Goal: Communication & Community: Answer question/provide support

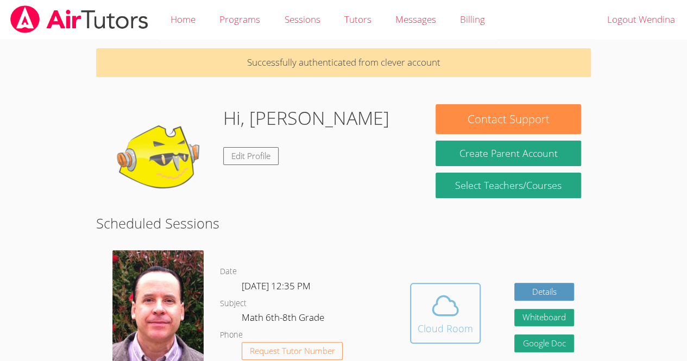
click at [424, 305] on span at bounding box center [445, 306] width 55 height 30
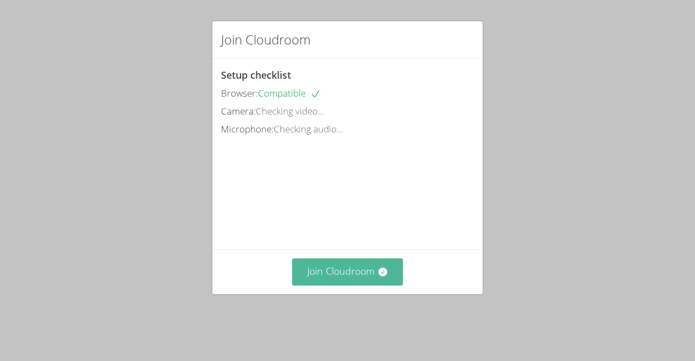
click at [337, 285] on button "Join Cloudroom" at bounding box center [347, 272] width 111 height 27
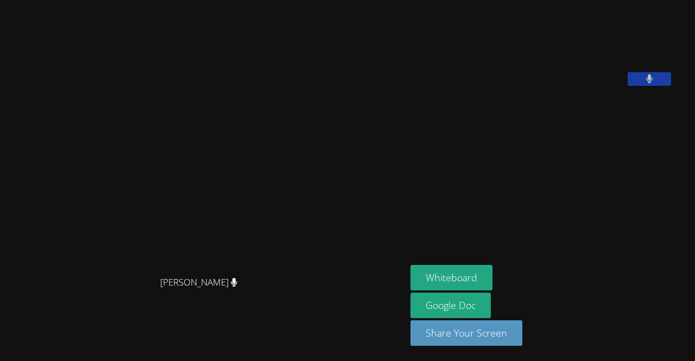
click at [671, 86] on button at bounding box center [649, 79] width 43 height 14
click at [655, 84] on icon at bounding box center [649, 78] width 11 height 9
click at [660, 86] on button at bounding box center [649, 79] width 43 height 14
click at [655, 84] on icon at bounding box center [649, 78] width 11 height 9
click at [670, 86] on button at bounding box center [649, 79] width 43 height 14
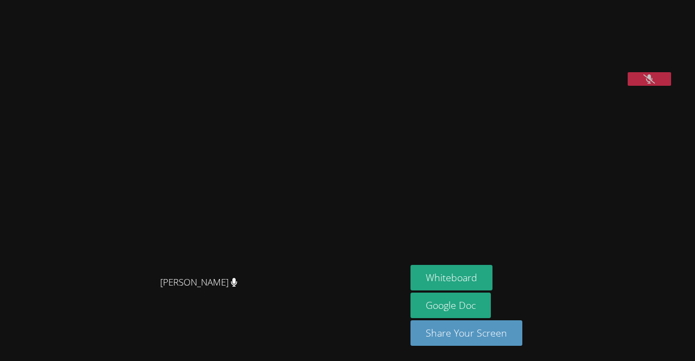
click at [671, 86] on button at bounding box center [649, 79] width 43 height 14
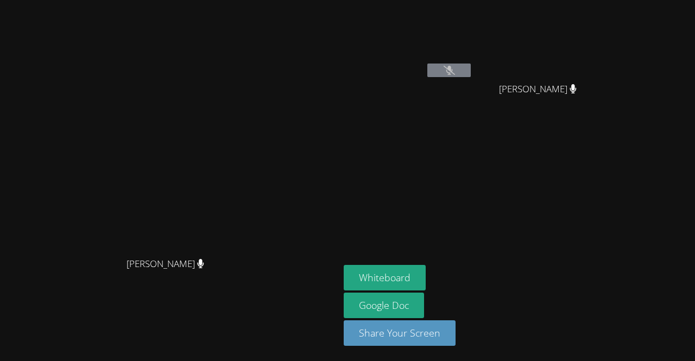
click at [473, 55] on video at bounding box center [408, 40] width 129 height 73
click at [471, 66] on button at bounding box center [448, 71] width 43 height 14
click at [471, 64] on button at bounding box center [448, 71] width 43 height 14
click at [471, 70] on button at bounding box center [448, 71] width 43 height 14
click at [473, 51] on video at bounding box center [408, 40] width 129 height 73
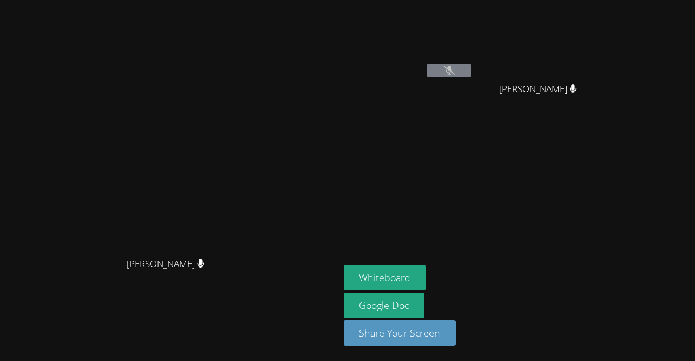
click at [473, 58] on video at bounding box center [408, 40] width 129 height 73
click at [471, 75] on button at bounding box center [448, 71] width 43 height 14
click at [455, 72] on icon at bounding box center [449, 70] width 11 height 9
click at [455, 71] on icon at bounding box center [449, 70] width 11 height 9
click at [471, 72] on button at bounding box center [448, 71] width 43 height 14
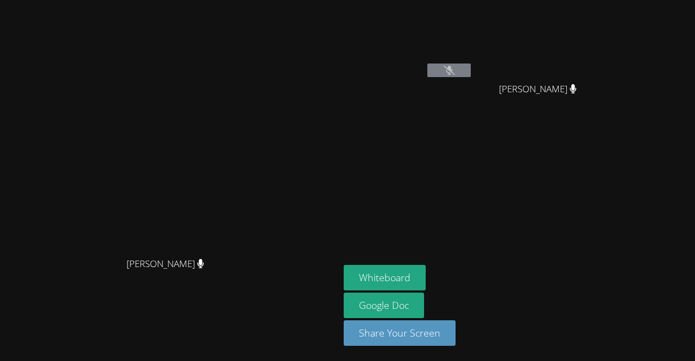
click at [471, 72] on button at bounding box center [448, 71] width 43 height 14
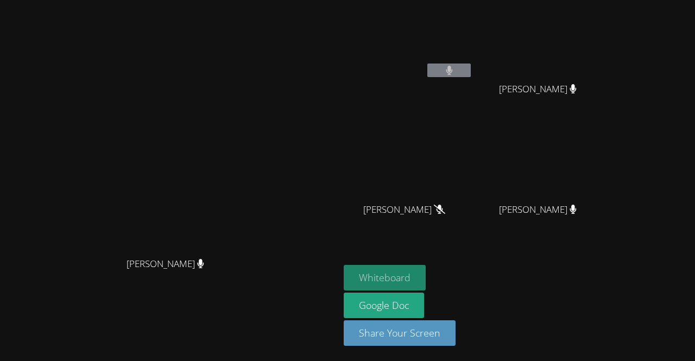
click at [426, 274] on button "Whiteboard" at bounding box center [385, 278] width 82 height 26
click at [471, 77] on button at bounding box center [448, 71] width 43 height 14
click at [453, 66] on icon at bounding box center [449, 70] width 7 height 9
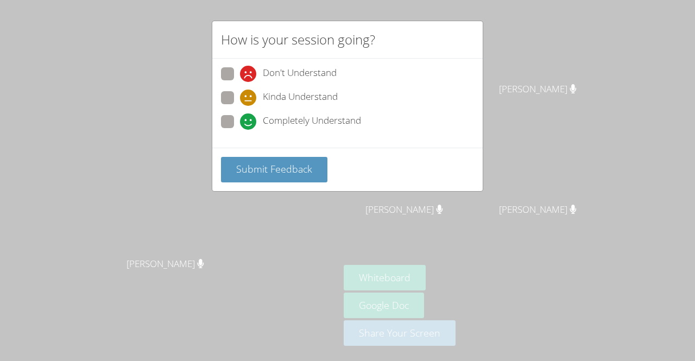
click at [240, 106] on span at bounding box center [240, 106] width 0 height 0
click at [240, 100] on input "Kinda Understand" at bounding box center [244, 95] width 9 height 9
radio input "true"
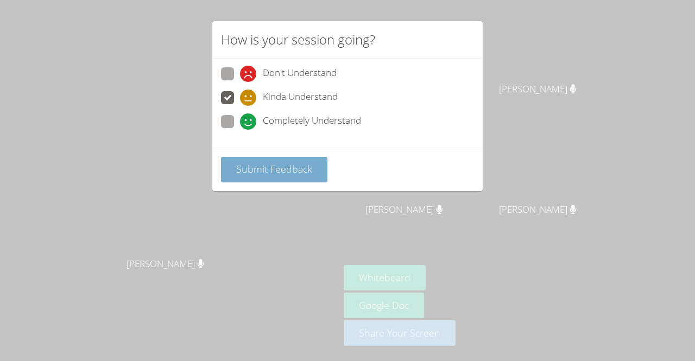
click at [290, 172] on span "Submit Feedback" at bounding box center [274, 168] width 76 height 13
